Goal: Task Accomplishment & Management: Complete application form

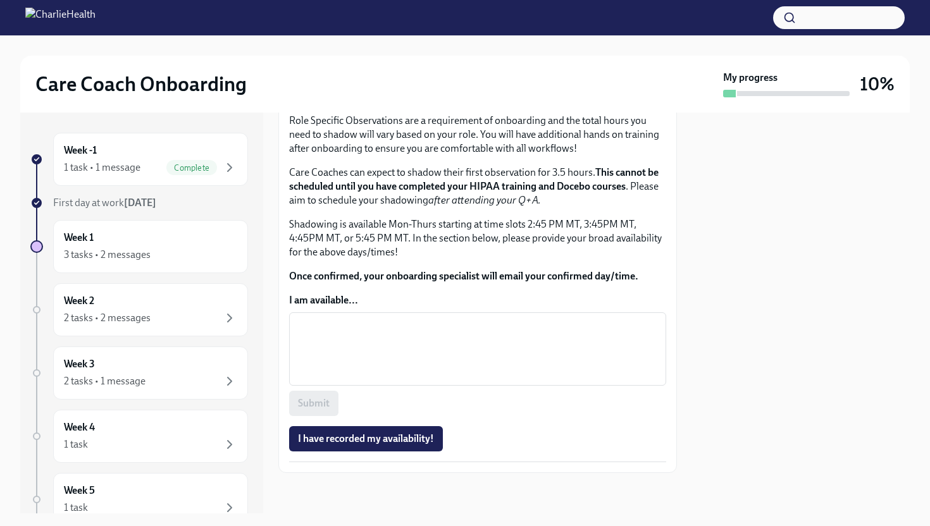
scroll to position [762, 0]
click at [503, 344] on textarea "I am available..." at bounding box center [478, 349] width 362 height 61
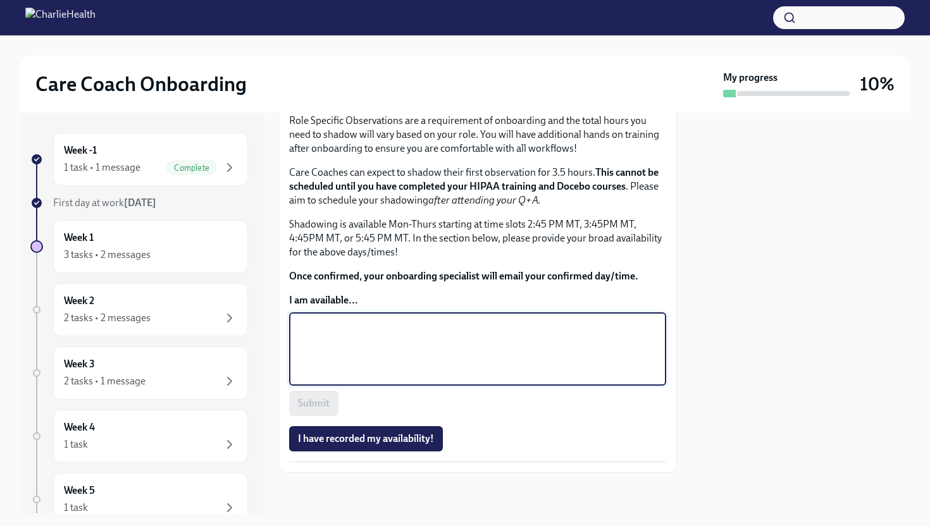
scroll to position [708, 0]
click at [351, 376] on textarea "[DATE]: 5:45 PM MT and onwards [DATE]: anytime!" at bounding box center [478, 349] width 362 height 61
type textarea "[DATE]: 4:45 PM MT and onwards [DATE]: anytime!"
click at [707, 400] on div at bounding box center [801, 313] width 218 height 401
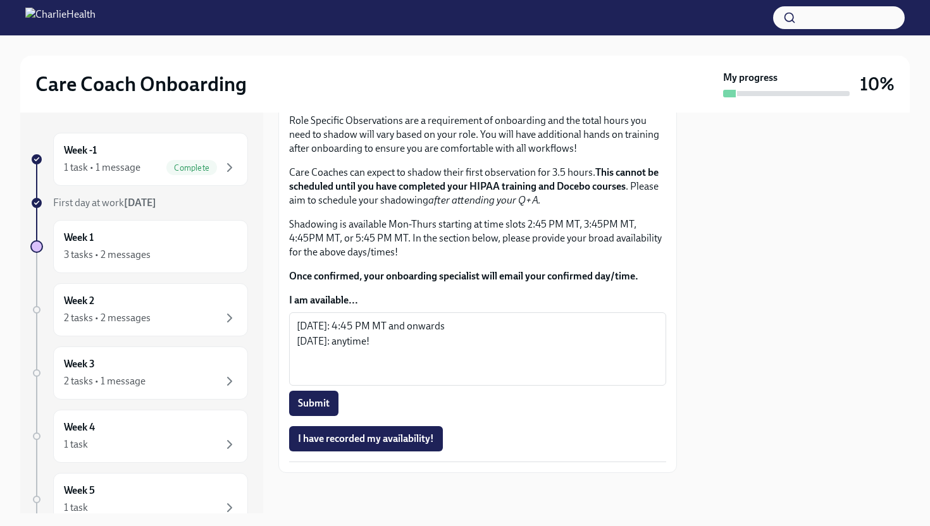
scroll to position [755, 0]
click at [314, 410] on span "Submit" at bounding box center [314, 403] width 32 height 13
click at [358, 445] on span "I have recorded my availability!" at bounding box center [366, 439] width 136 height 13
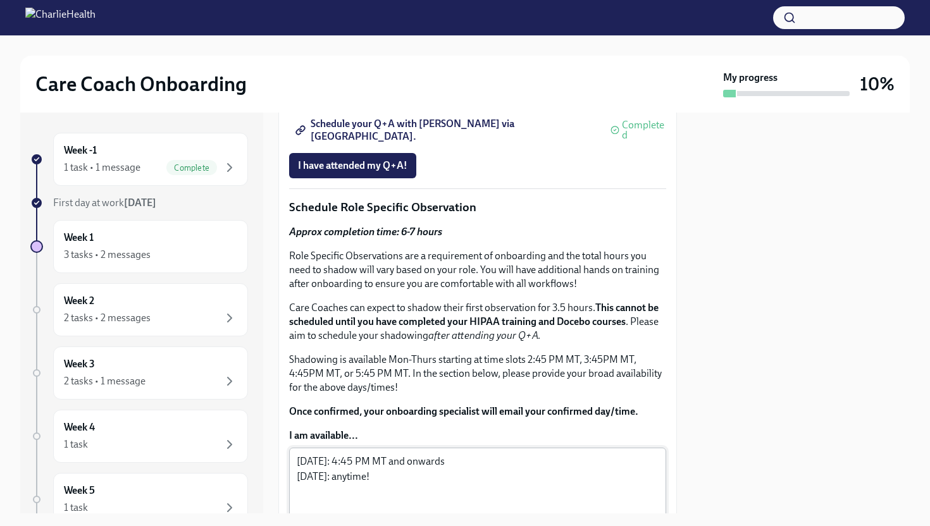
scroll to position [433, 0]
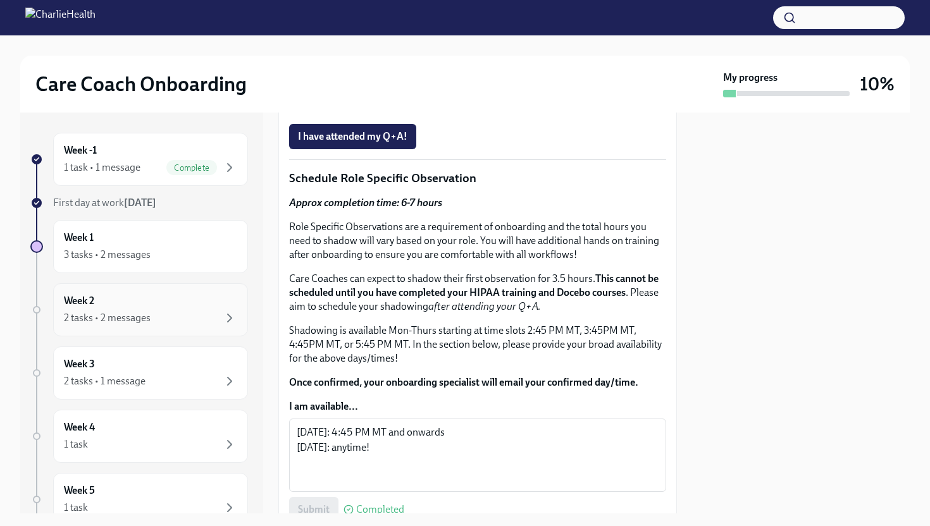
click at [189, 311] on div "2 tasks • 2 messages" at bounding box center [150, 318] width 173 height 15
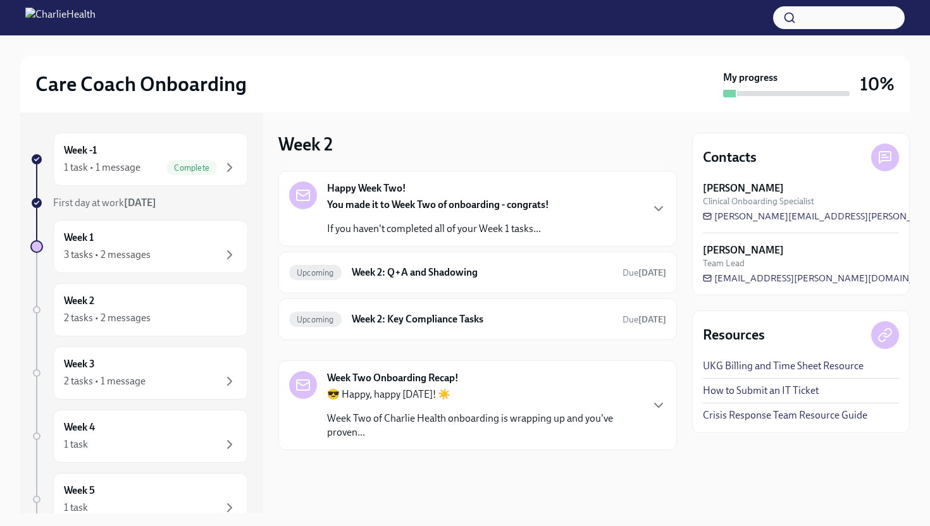
click at [560, 415] on p "Week Two of Charlie Health onboarding is wrapping up and you've proven..." at bounding box center [484, 426] width 314 height 28
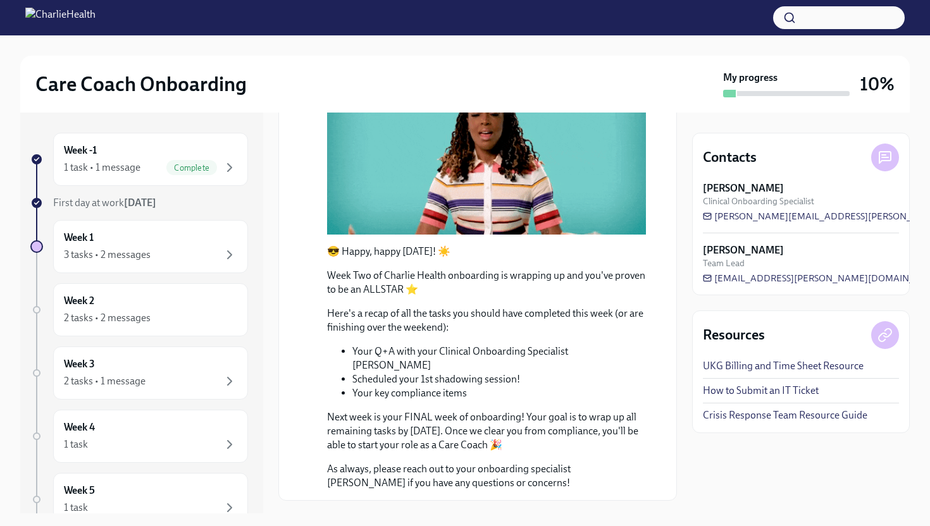
scroll to position [385, 0]
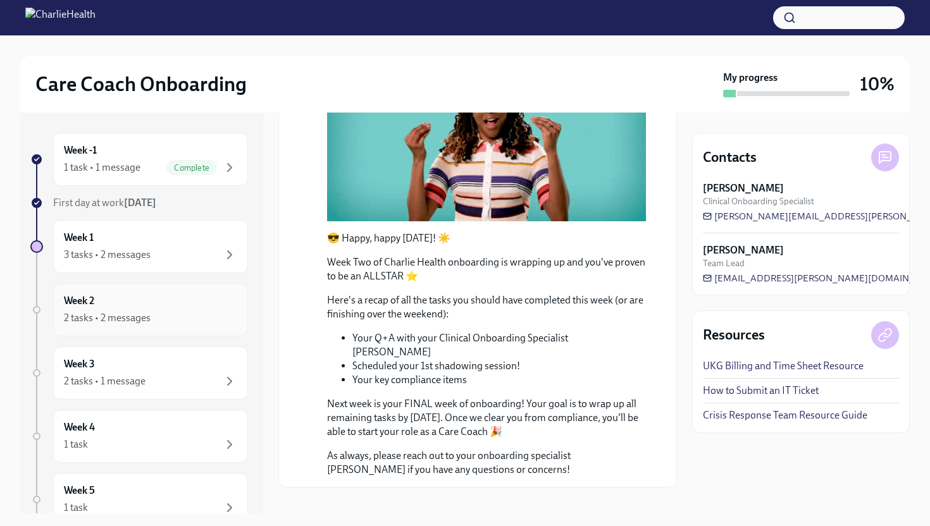
click at [147, 314] on div "2 tasks • 2 messages" at bounding box center [107, 318] width 87 height 14
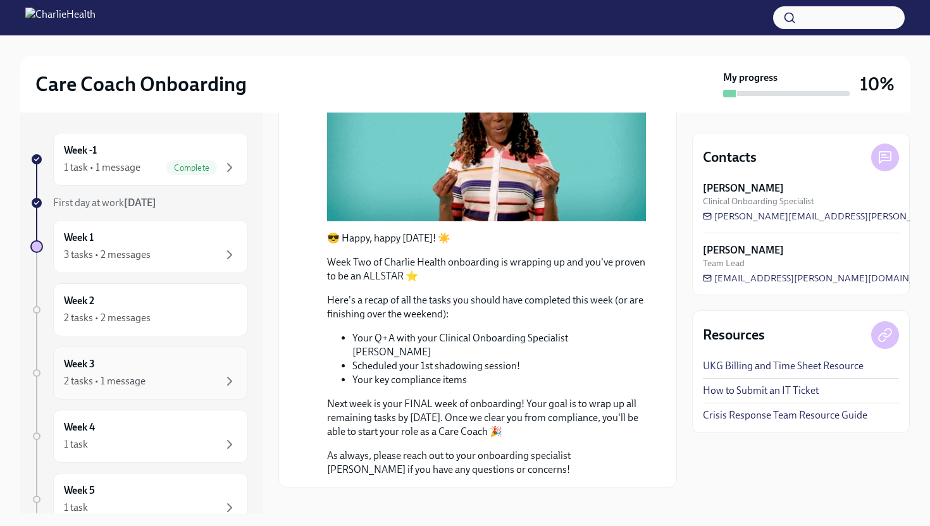
click at [147, 380] on div "2 tasks • 1 message" at bounding box center [150, 381] width 173 height 15
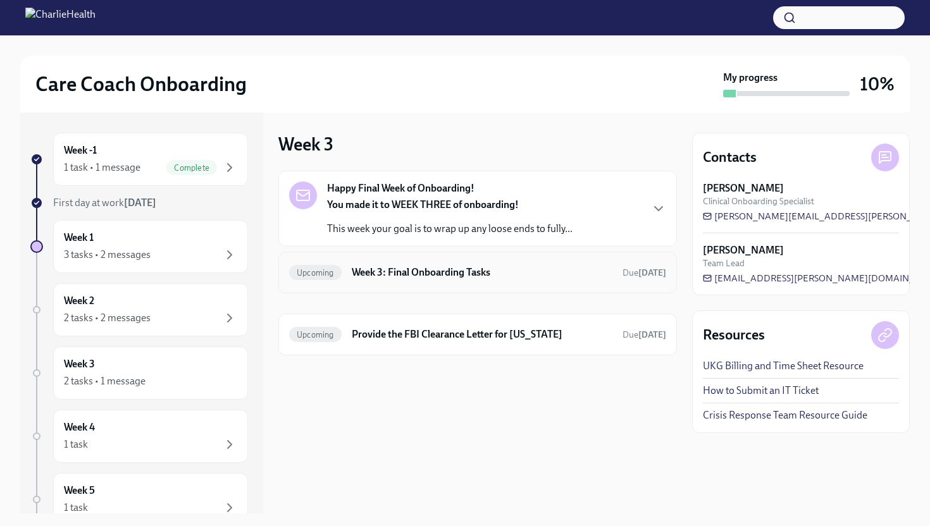
click at [505, 276] on h6 "Week 3: Final Onboarding Tasks" at bounding box center [482, 273] width 261 height 14
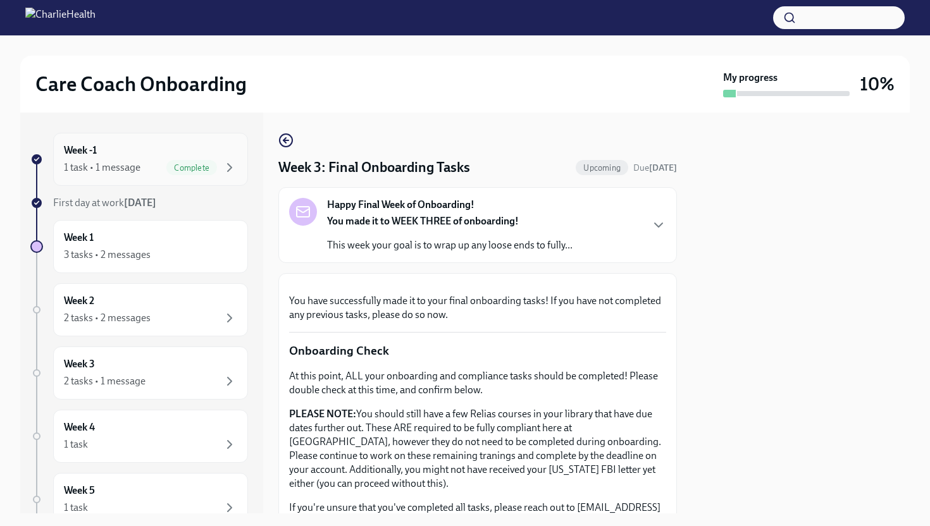
click at [144, 161] on div "1 task • 1 message Complete" at bounding box center [150, 167] width 173 height 15
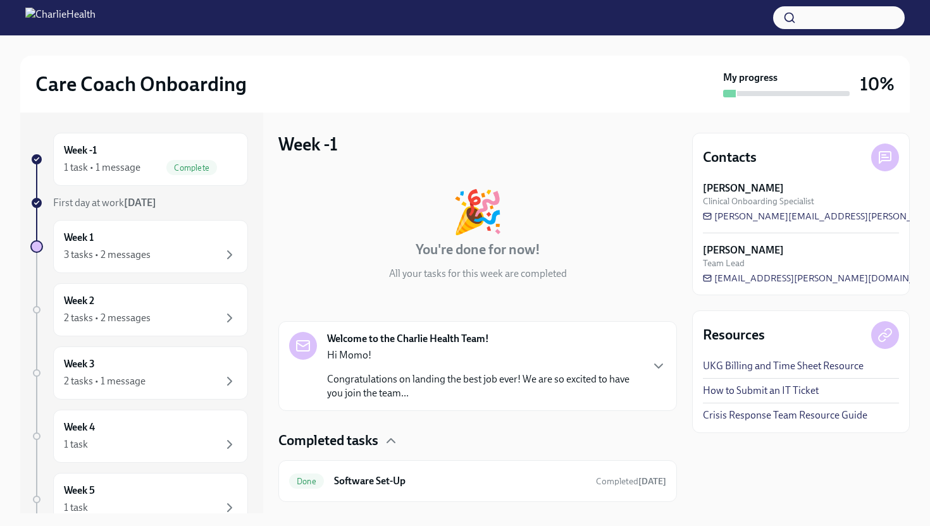
scroll to position [29, 0]
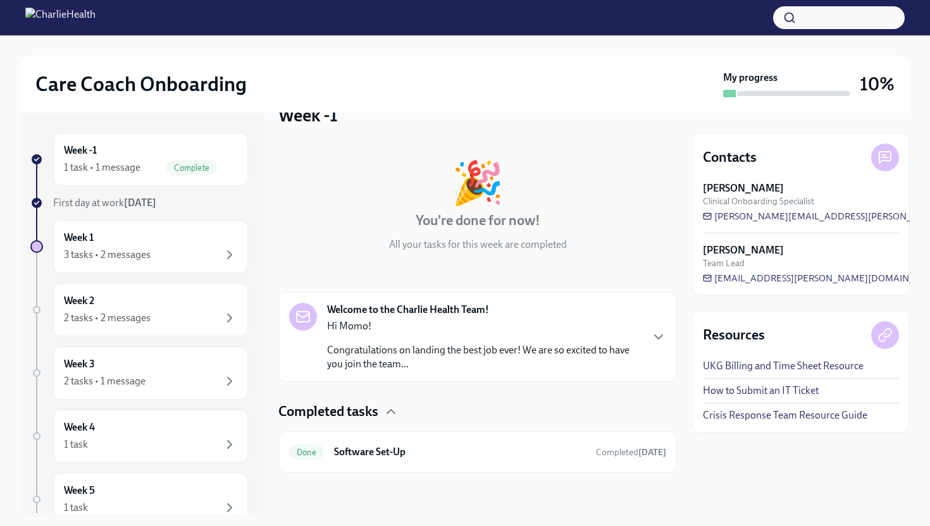
click at [503, 354] on p "Congratulations on landing the best job ever! We are so excited to have you joi…" at bounding box center [484, 358] width 314 height 28
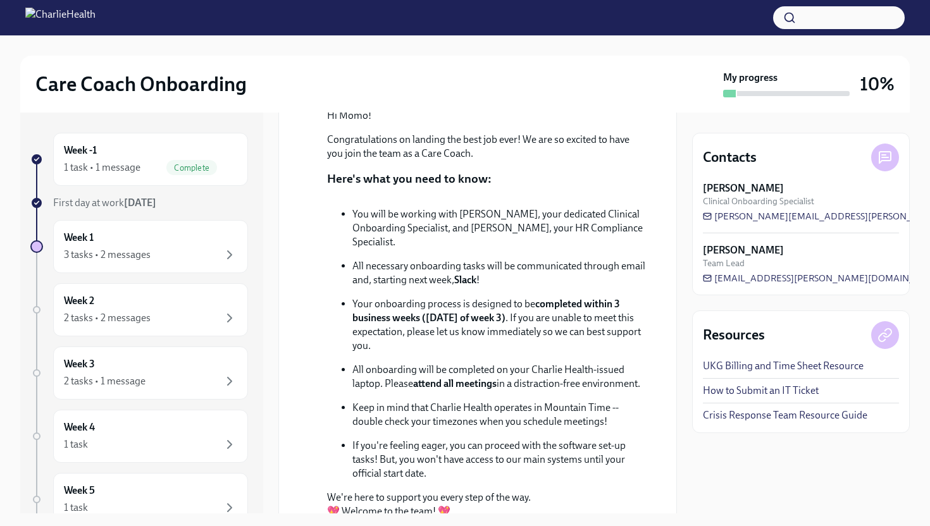
scroll to position [579, 0]
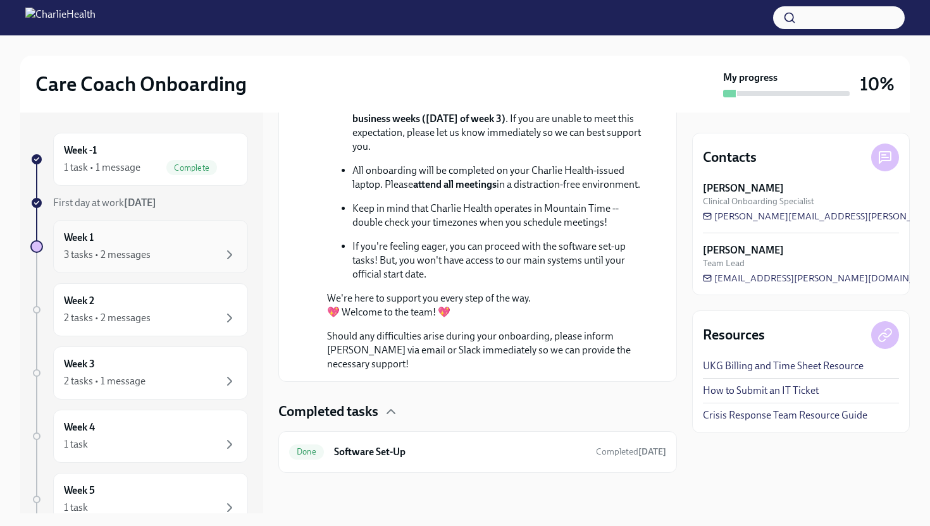
click at [177, 231] on div "Week 1 3 tasks • 2 messages" at bounding box center [150, 247] width 173 height 32
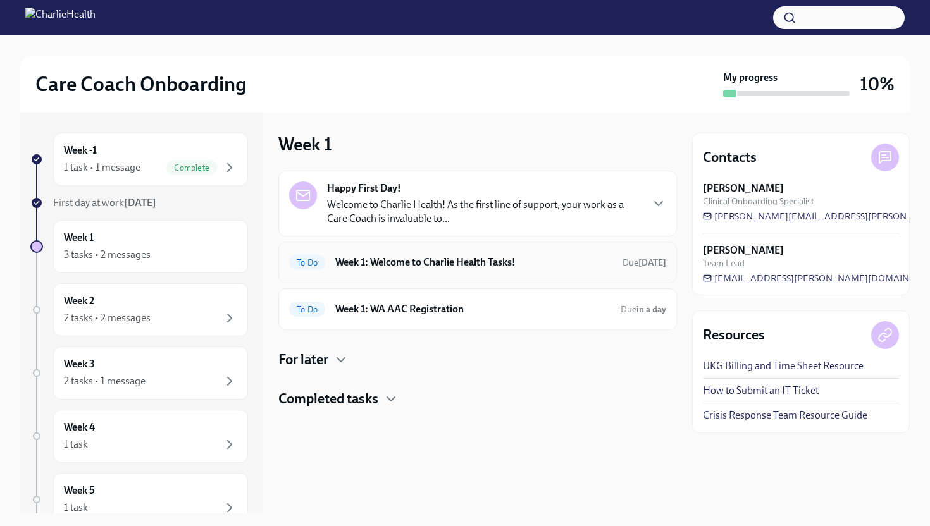
click at [417, 259] on h6 "Week 1: Welcome to Charlie Health Tasks!" at bounding box center [473, 263] width 277 height 14
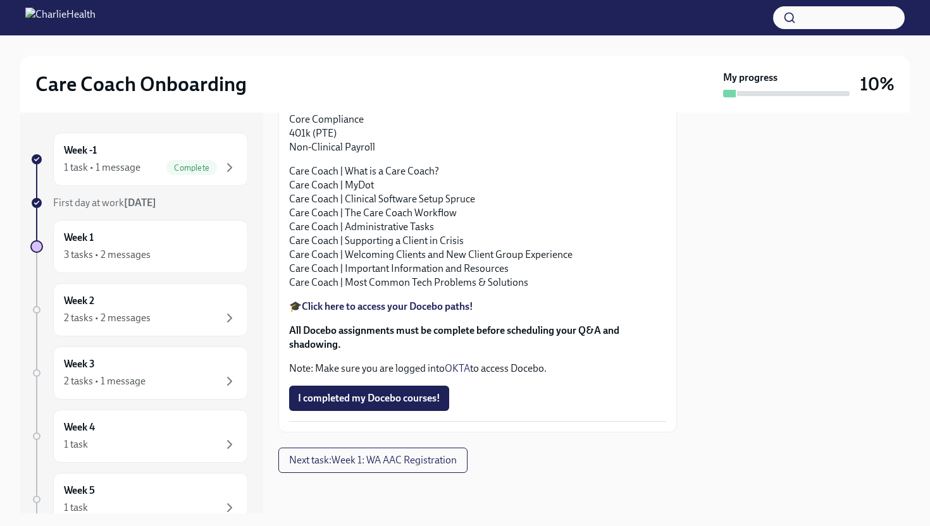
scroll to position [1207, 0]
